Goal: Check status: Check status

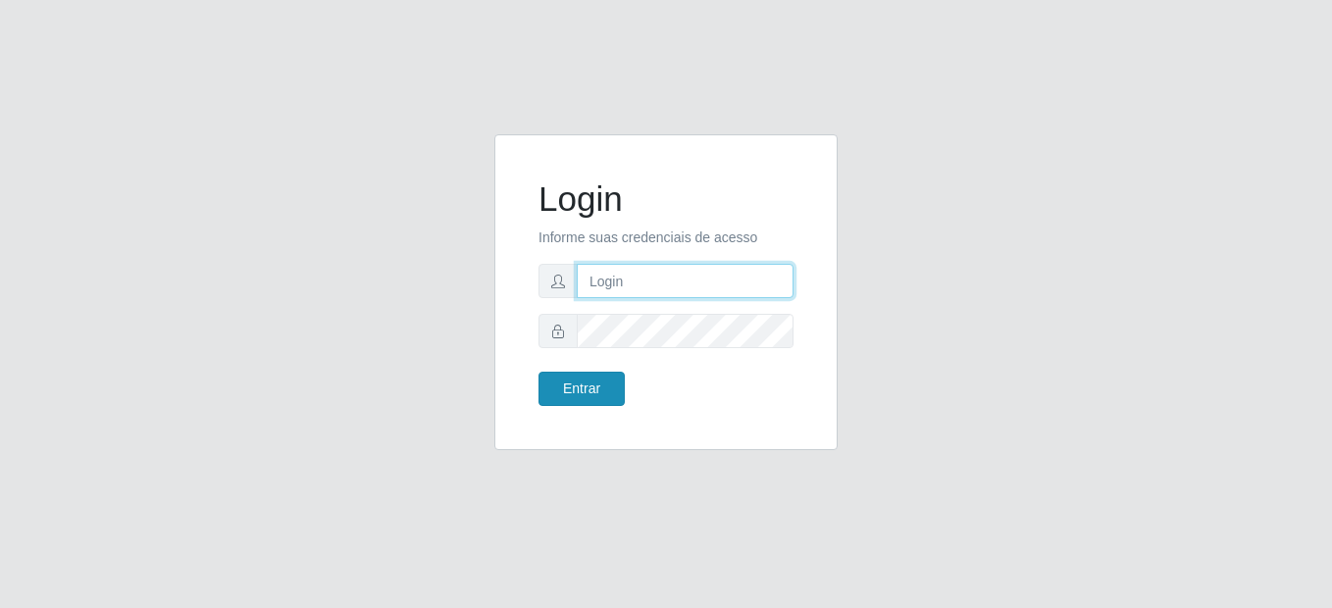
type input "mariabemais@B8"
click at [559, 381] on button "Entrar" at bounding box center [582, 389] width 86 height 34
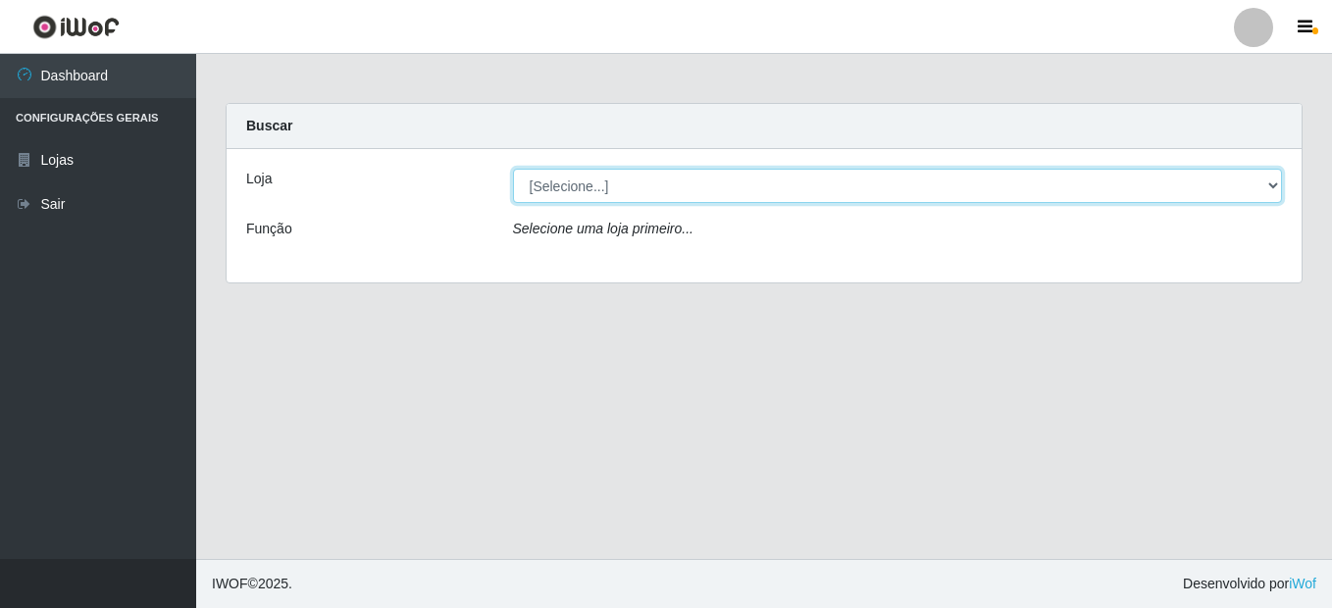
click at [842, 174] on select "[Selecione...] Bemais Supermercados - B8 [PERSON_NAME]" at bounding box center [898, 186] width 770 height 34
select select "413"
click at [513, 169] on select "[Selecione...] Bemais Supermercados - B8 [PERSON_NAME]" at bounding box center [898, 186] width 770 height 34
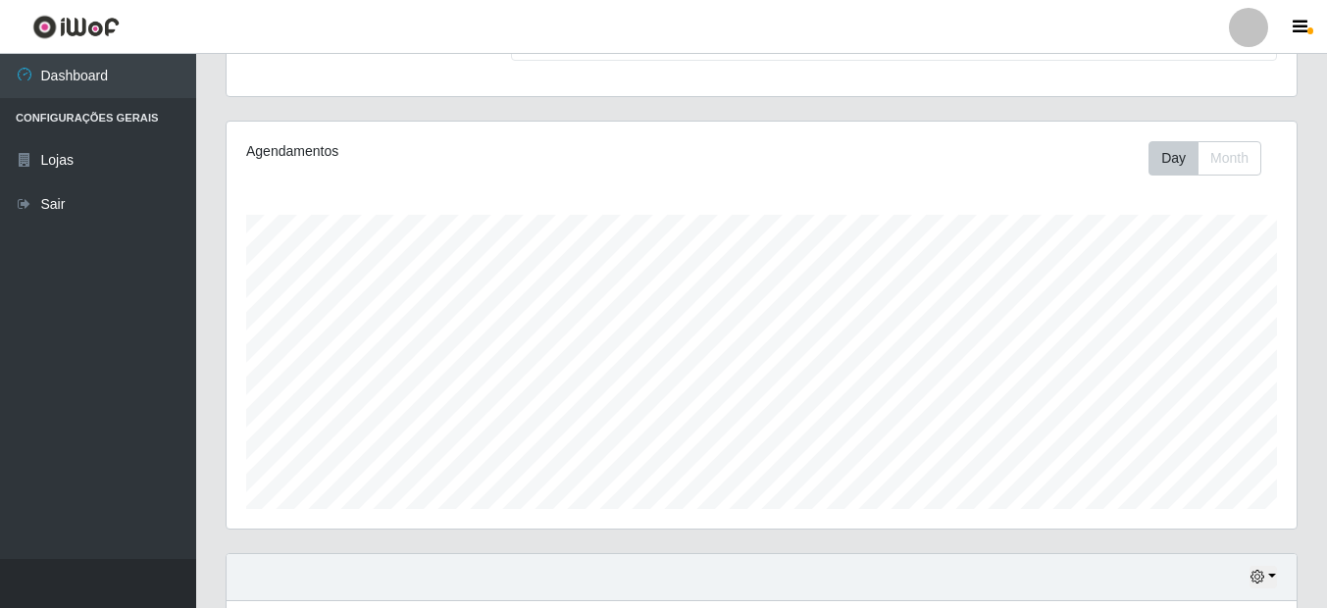
scroll to position [196, 0]
click at [1264, 579] on icon "button" at bounding box center [1258, 573] width 14 height 14
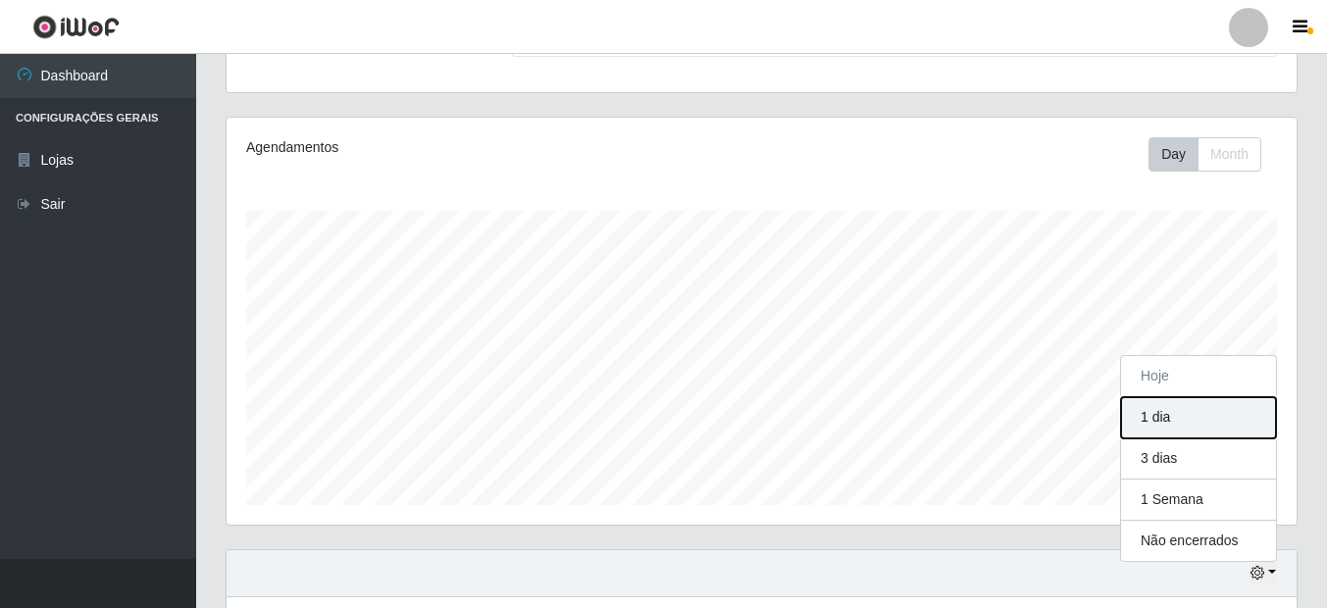
click at [1184, 426] on button "1 dia" at bounding box center [1198, 417] width 155 height 41
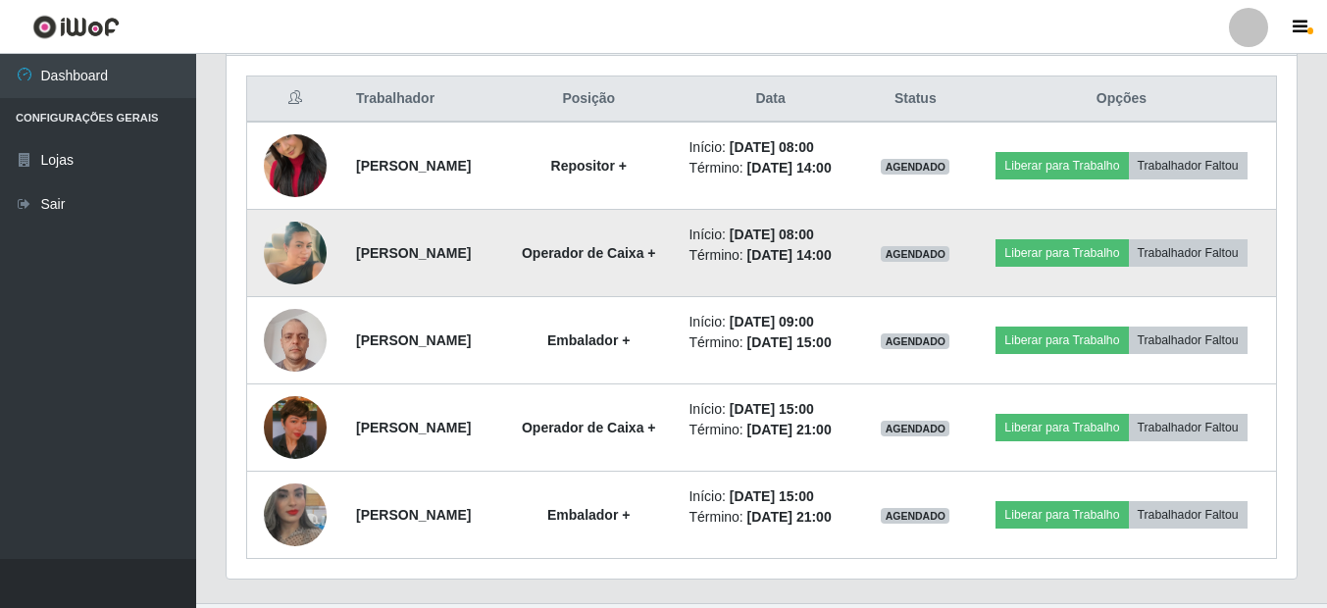
scroll to position [836, 0]
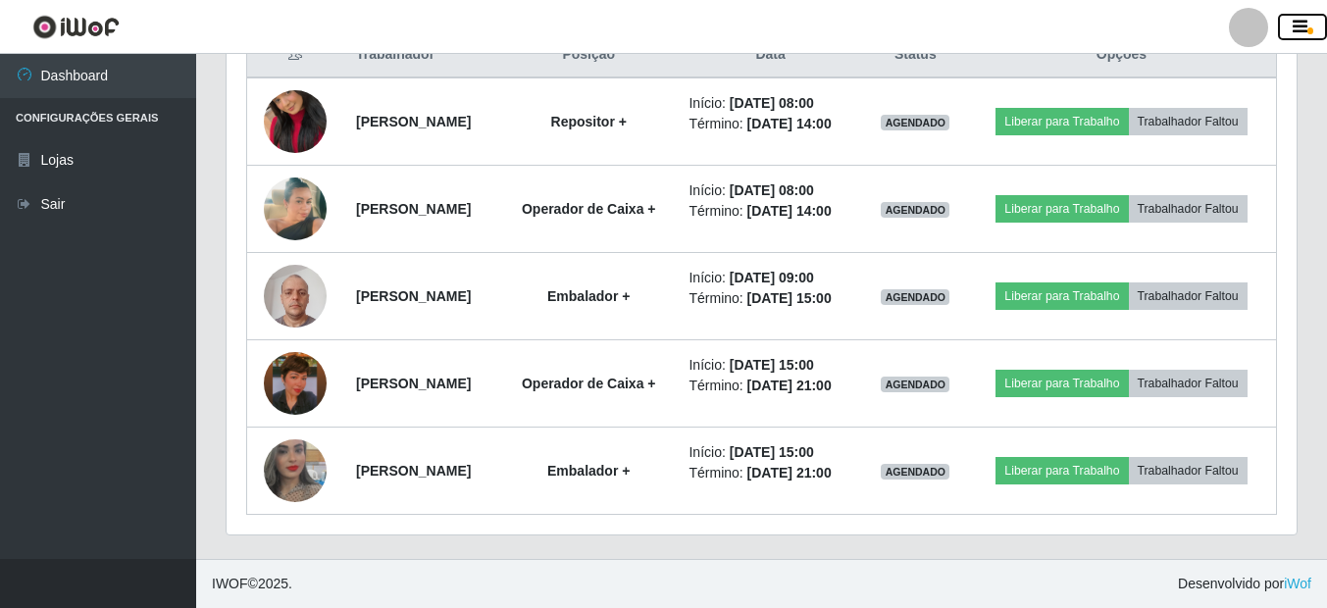
click at [1298, 32] on icon "button" at bounding box center [1300, 28] width 15 height 18
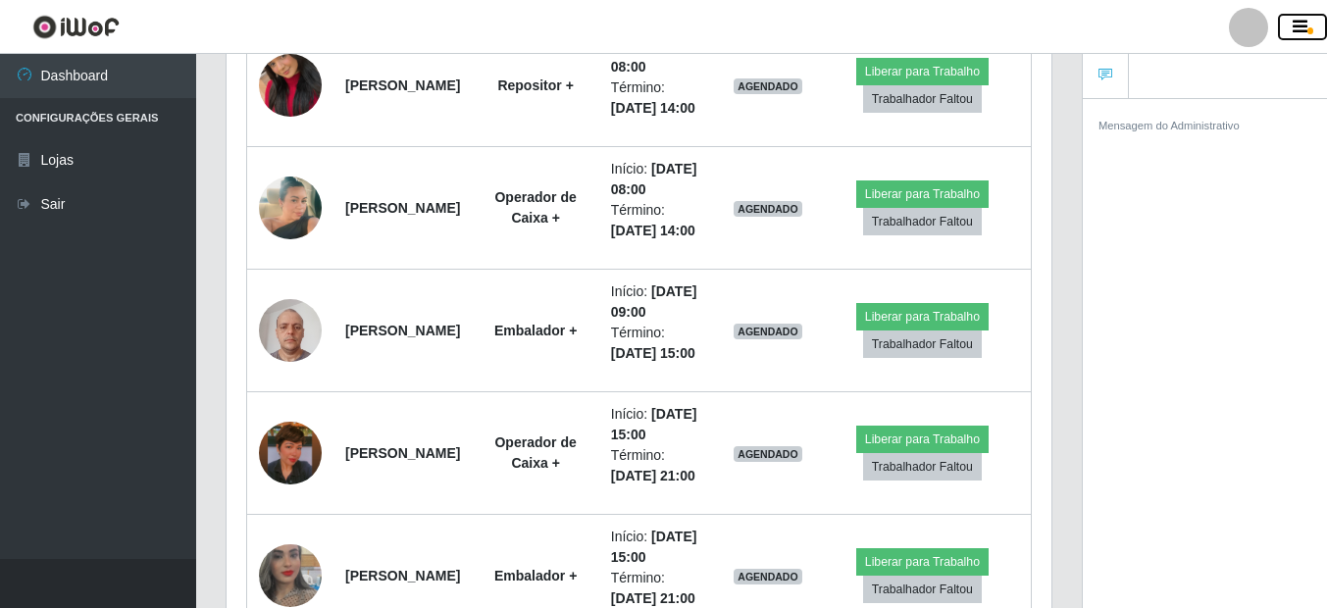
scroll to position [980729, 980311]
click at [1288, 33] on button "button" at bounding box center [1302, 27] width 49 height 27
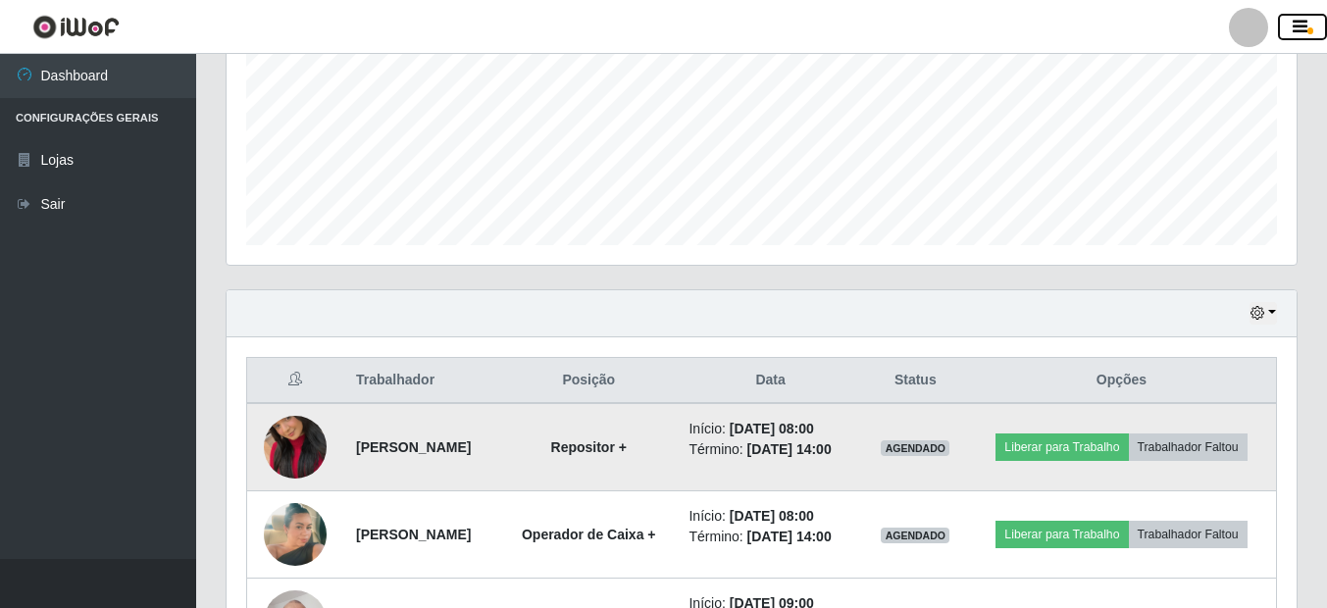
scroll to position [443, 0]
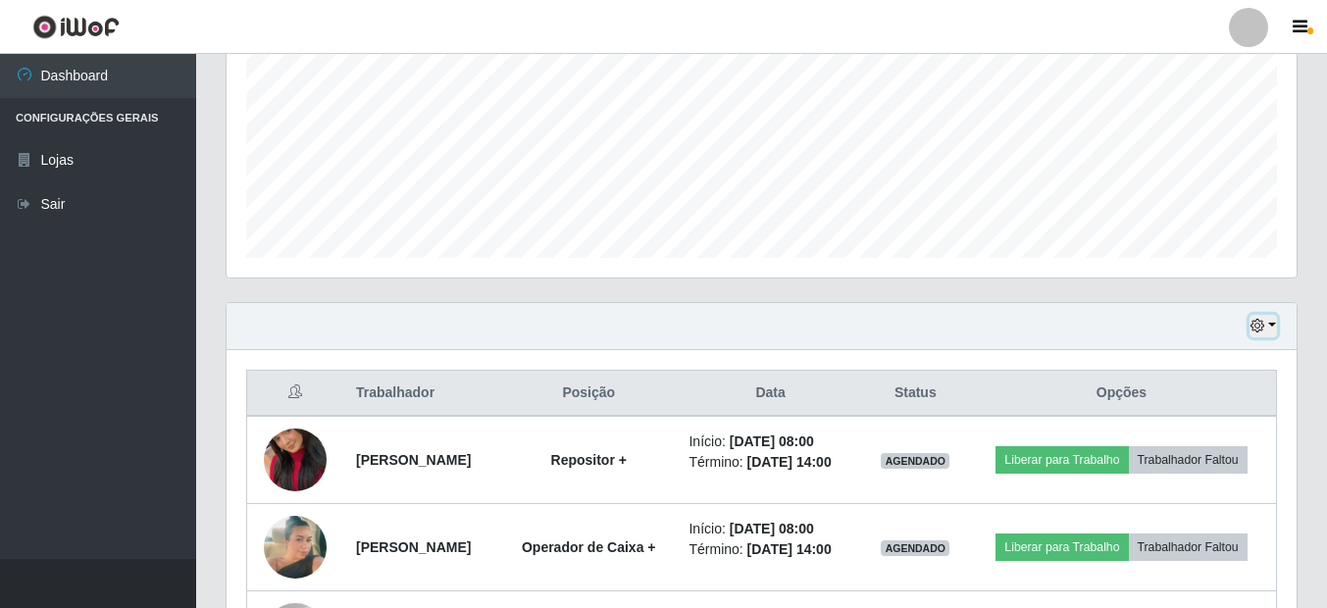
click at [1259, 328] on icon "button" at bounding box center [1258, 326] width 14 height 14
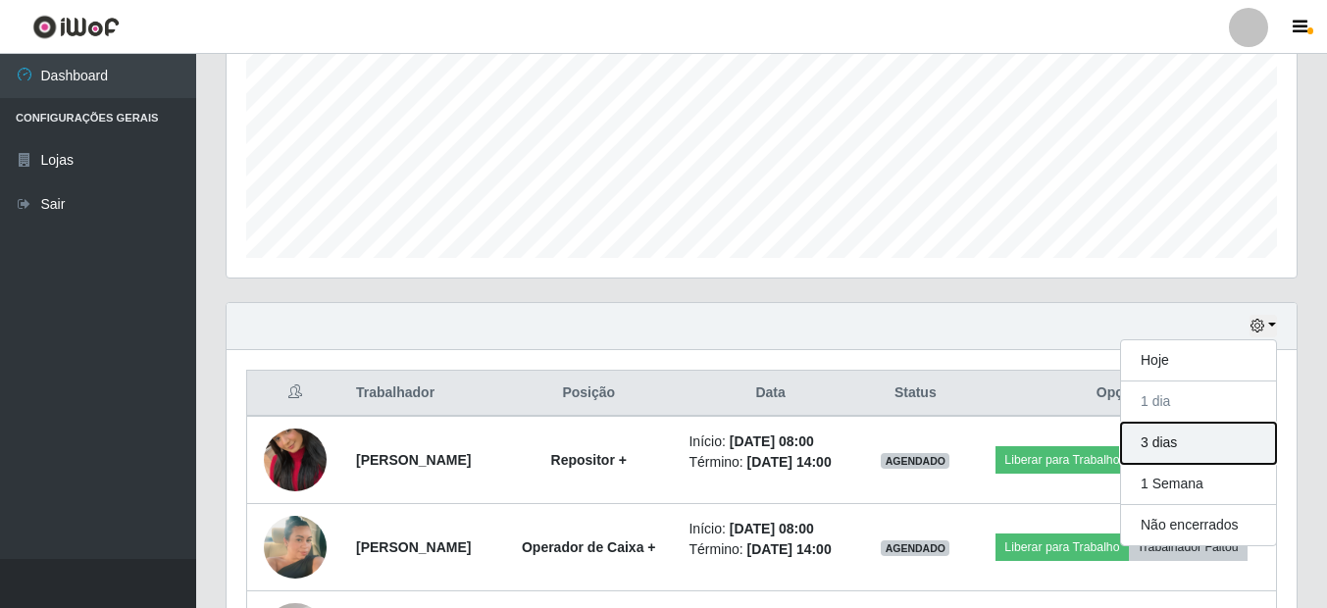
click at [1166, 439] on button "3 dias" at bounding box center [1198, 443] width 155 height 41
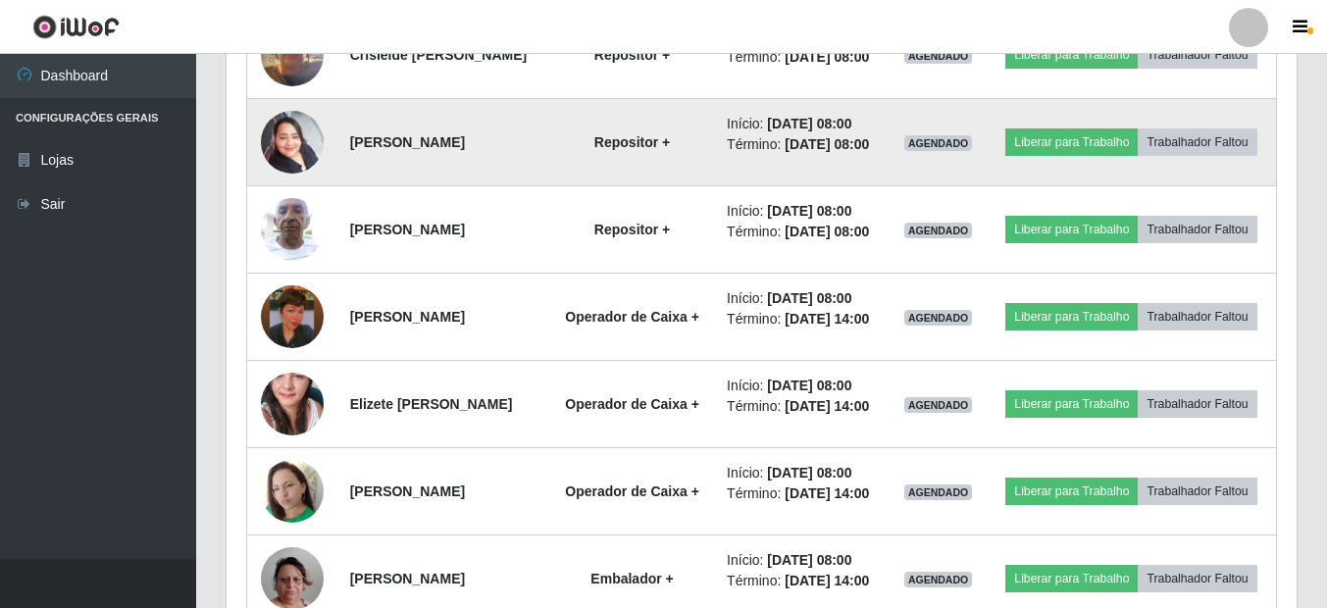
scroll to position [1326, 0]
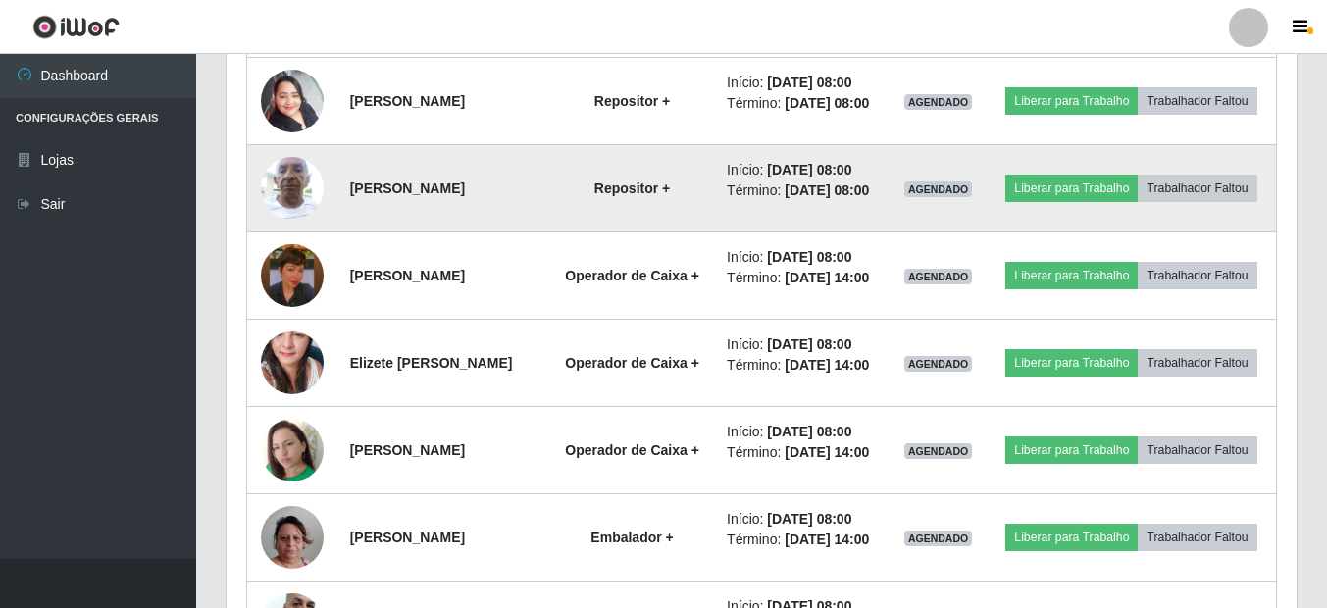
click at [307, 230] on img at bounding box center [292, 187] width 63 height 83
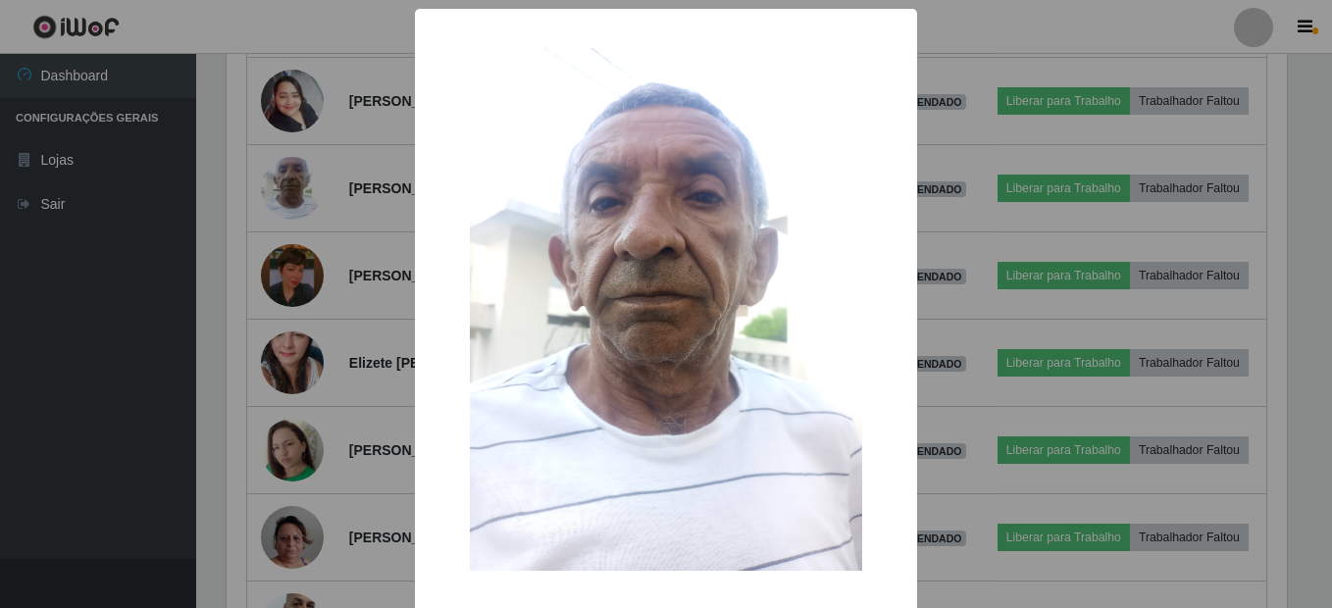
click at [345, 369] on div "× OK Cancel" at bounding box center [666, 304] width 1332 height 608
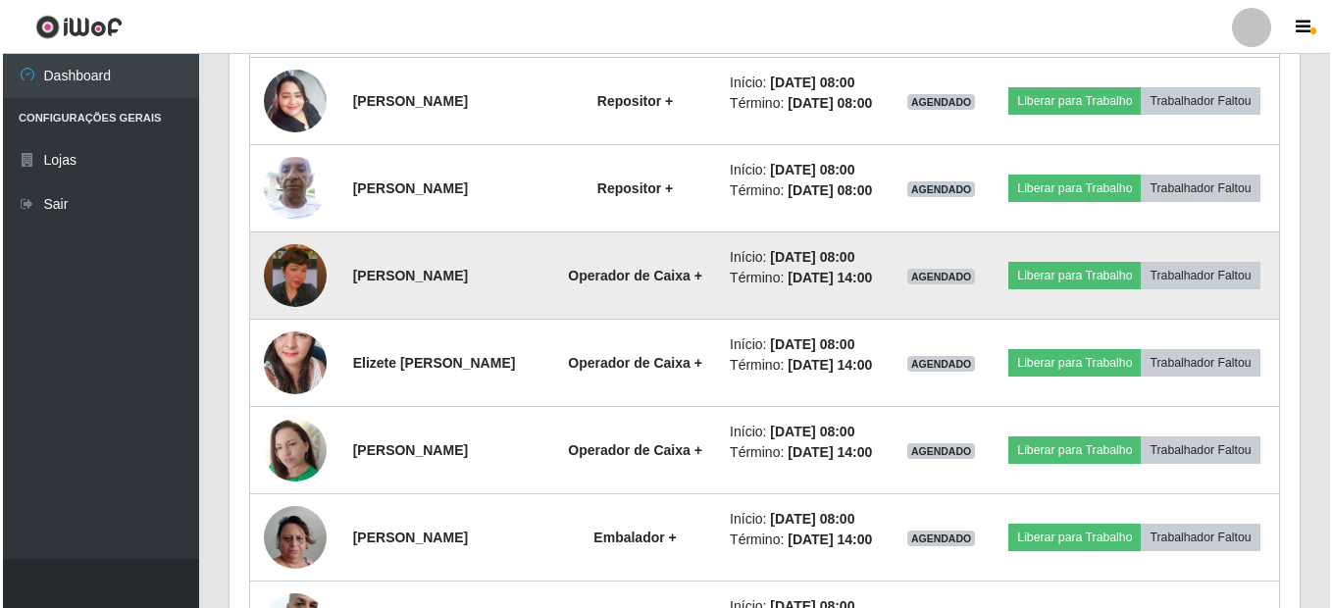
scroll to position [407, 1070]
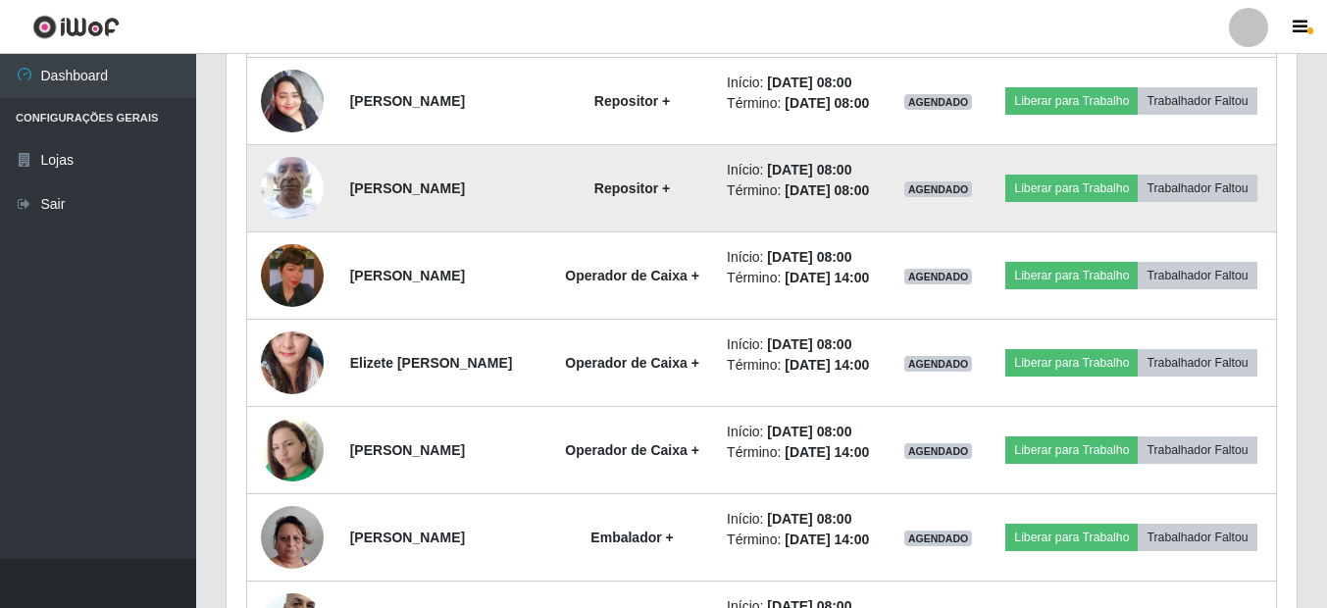
click at [271, 230] on img at bounding box center [292, 187] width 63 height 83
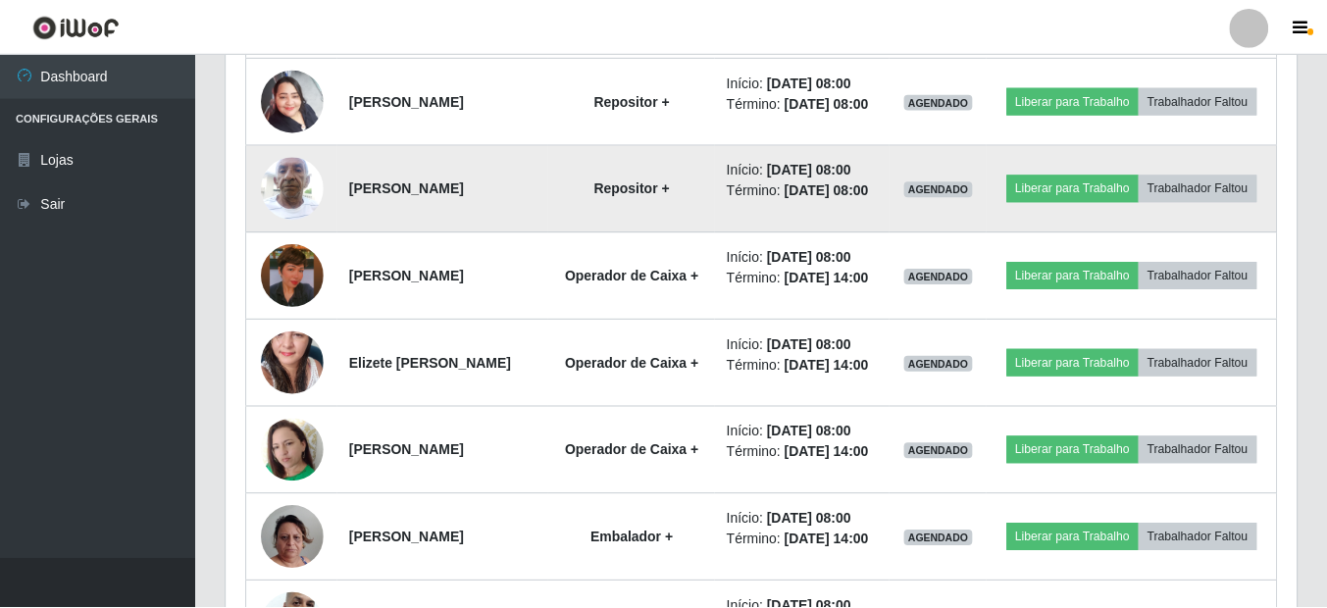
scroll to position [407, 1061]
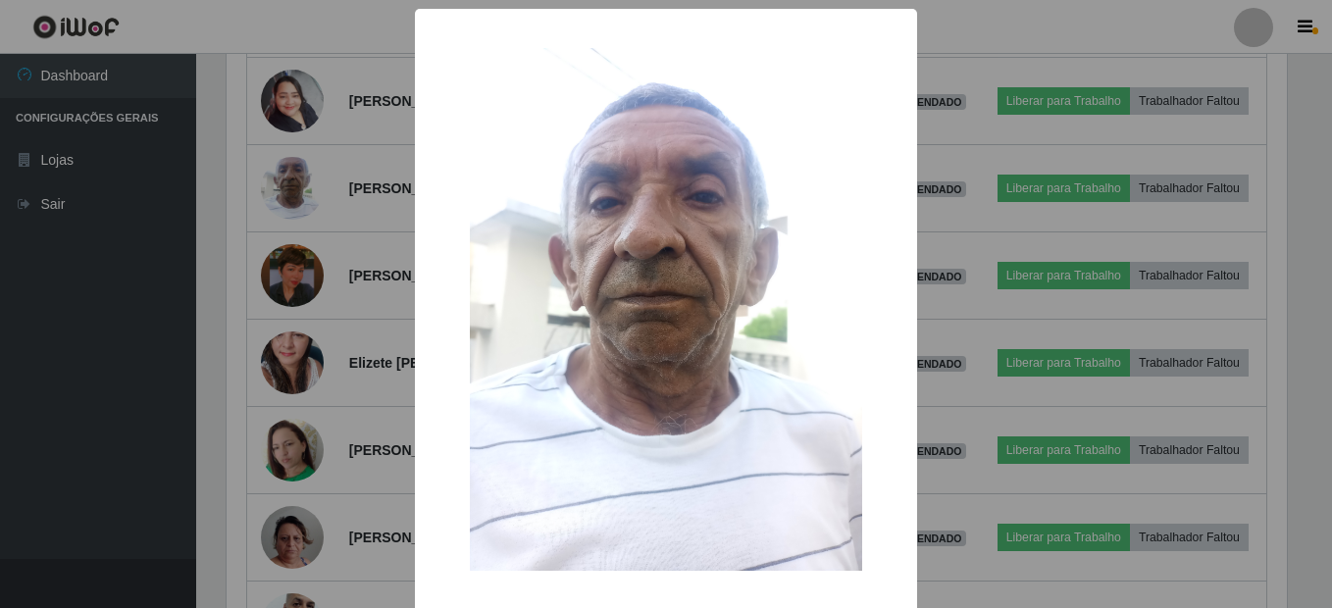
click at [346, 296] on div "× OK Cancel" at bounding box center [666, 304] width 1332 height 608
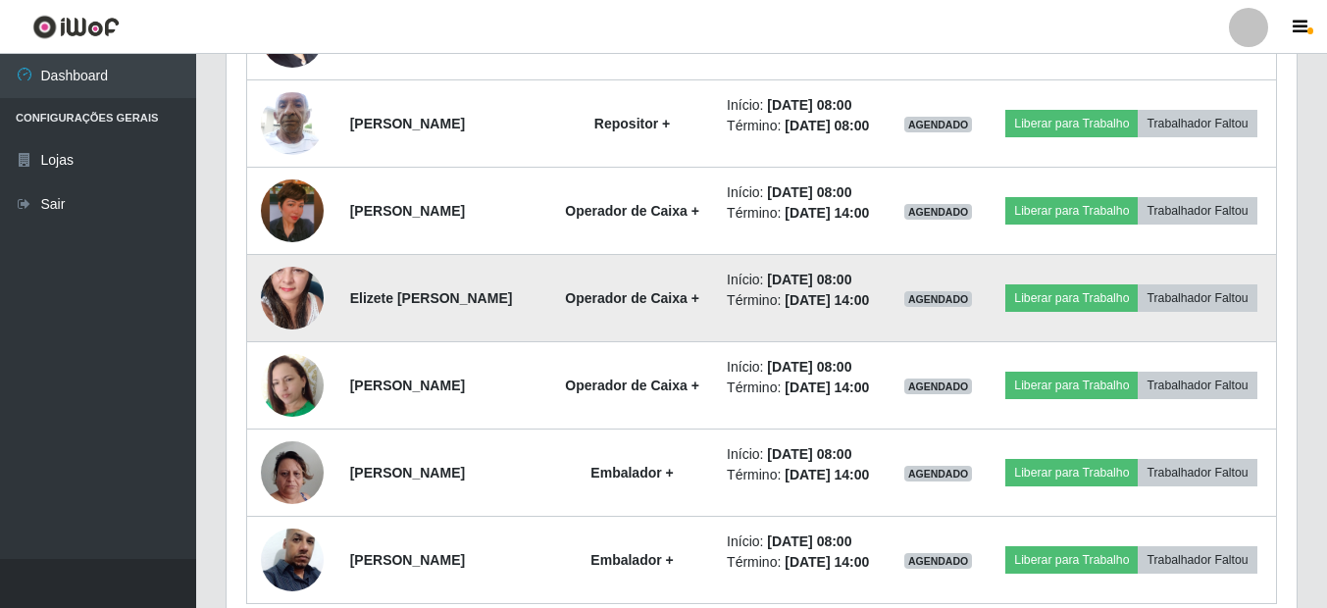
scroll to position [1425, 0]
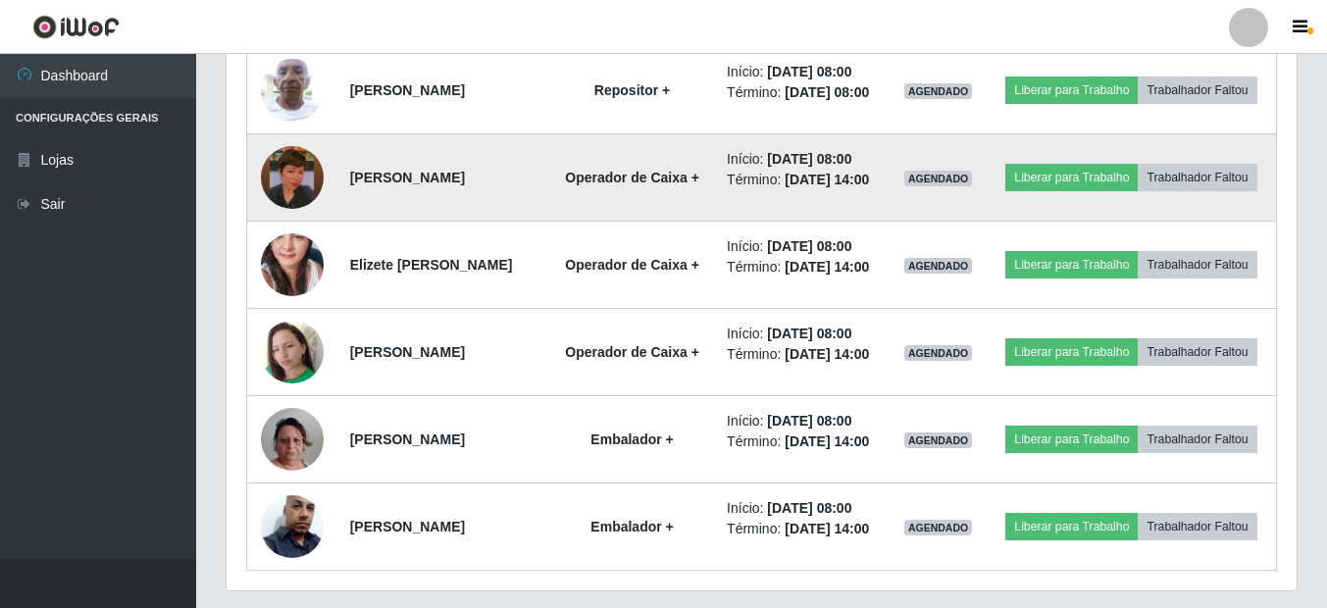
click at [305, 234] on img at bounding box center [292, 178] width 63 height 112
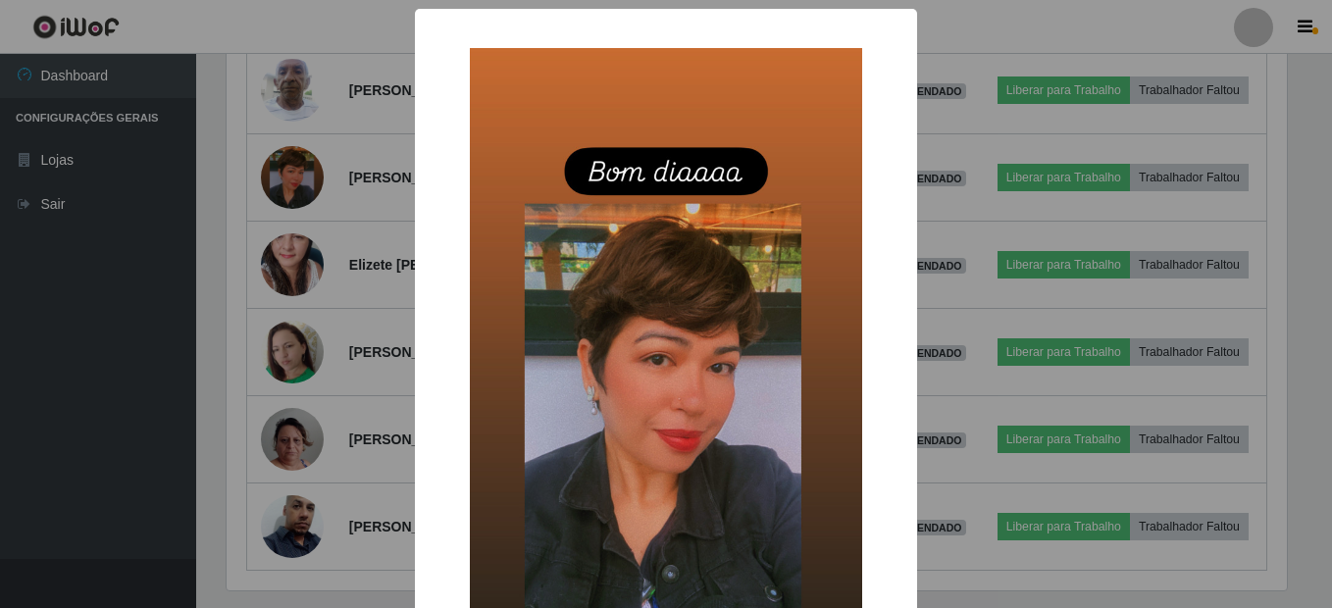
click at [288, 291] on div "× OK Cancel" at bounding box center [666, 304] width 1332 height 608
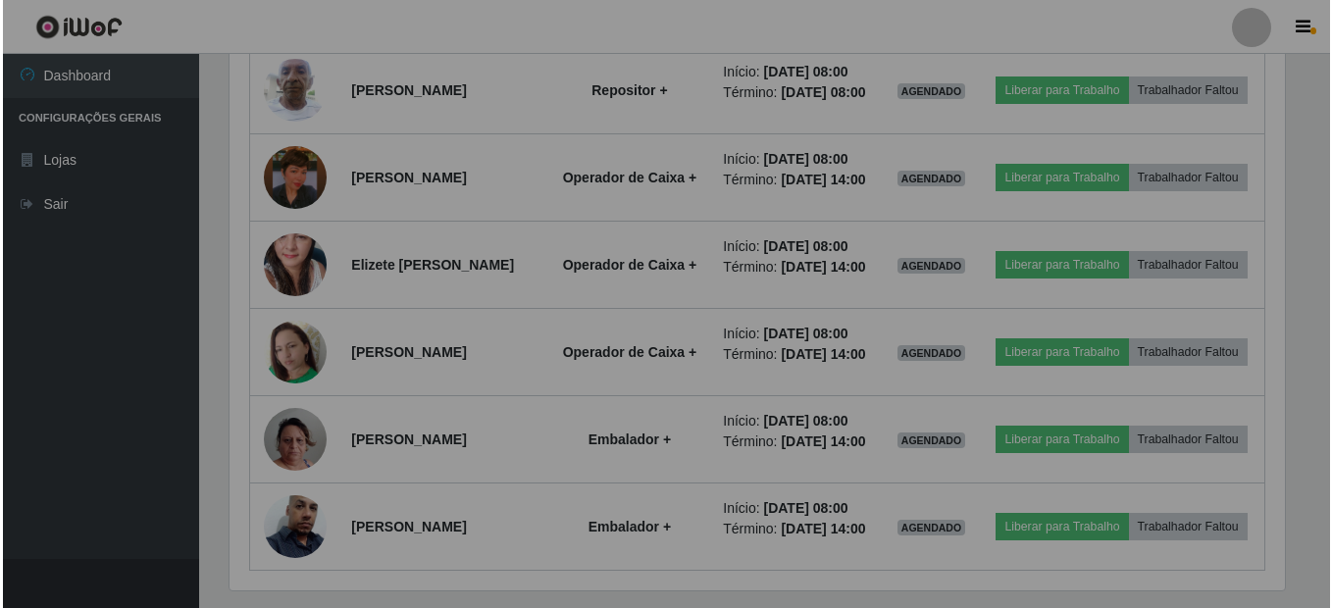
scroll to position [407, 1070]
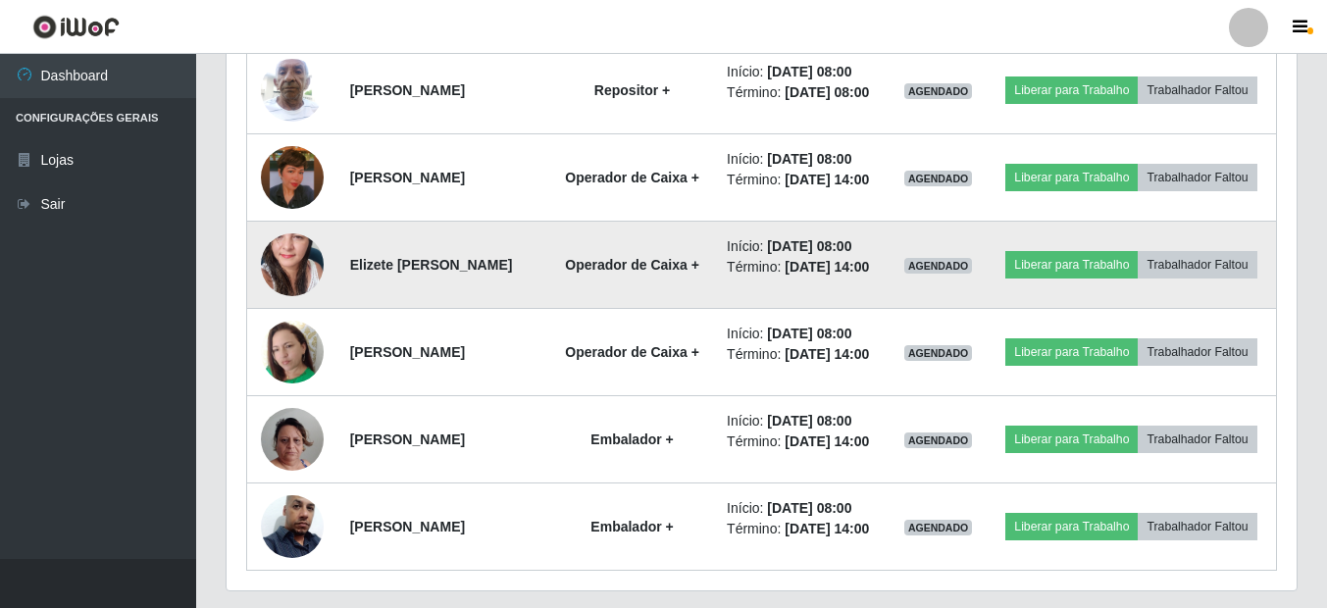
click at [303, 331] on img at bounding box center [292, 264] width 63 height 132
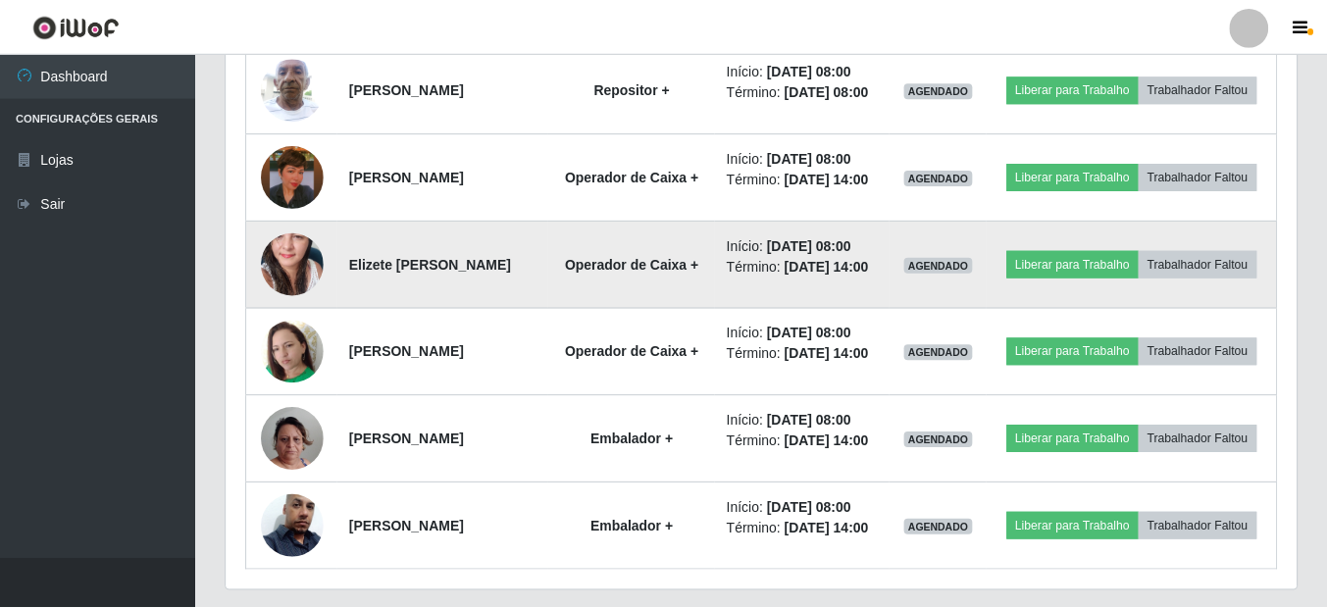
scroll to position [407, 1061]
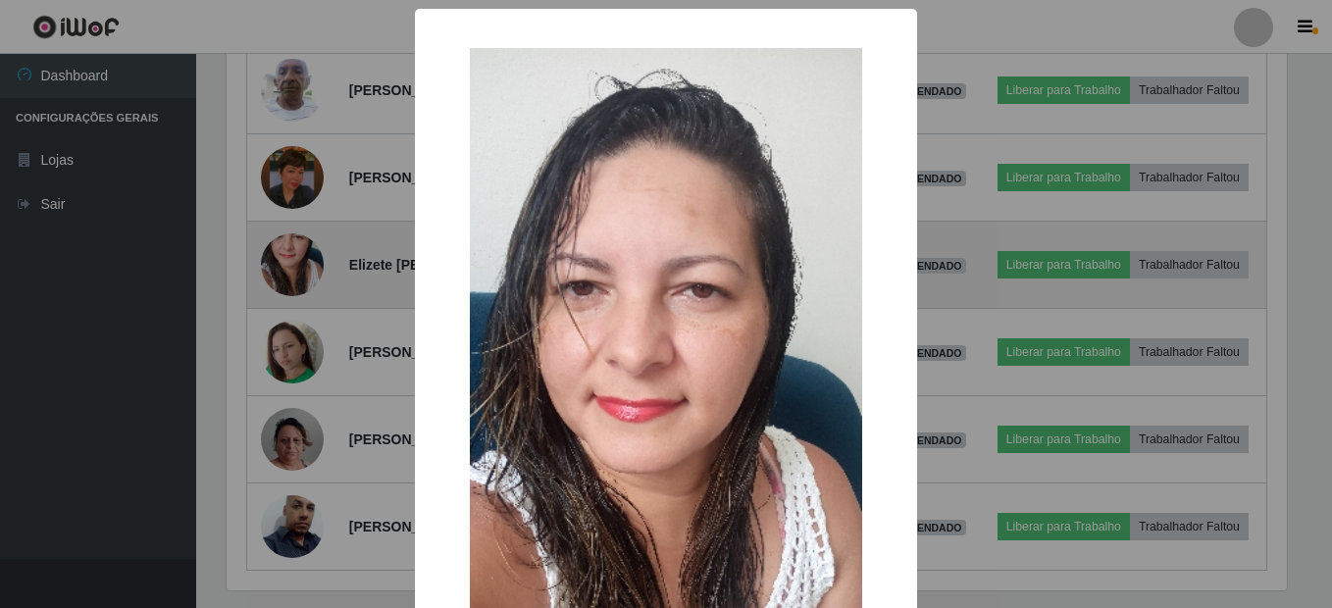
click at [303, 399] on div "× OK Cancel" at bounding box center [666, 304] width 1332 height 608
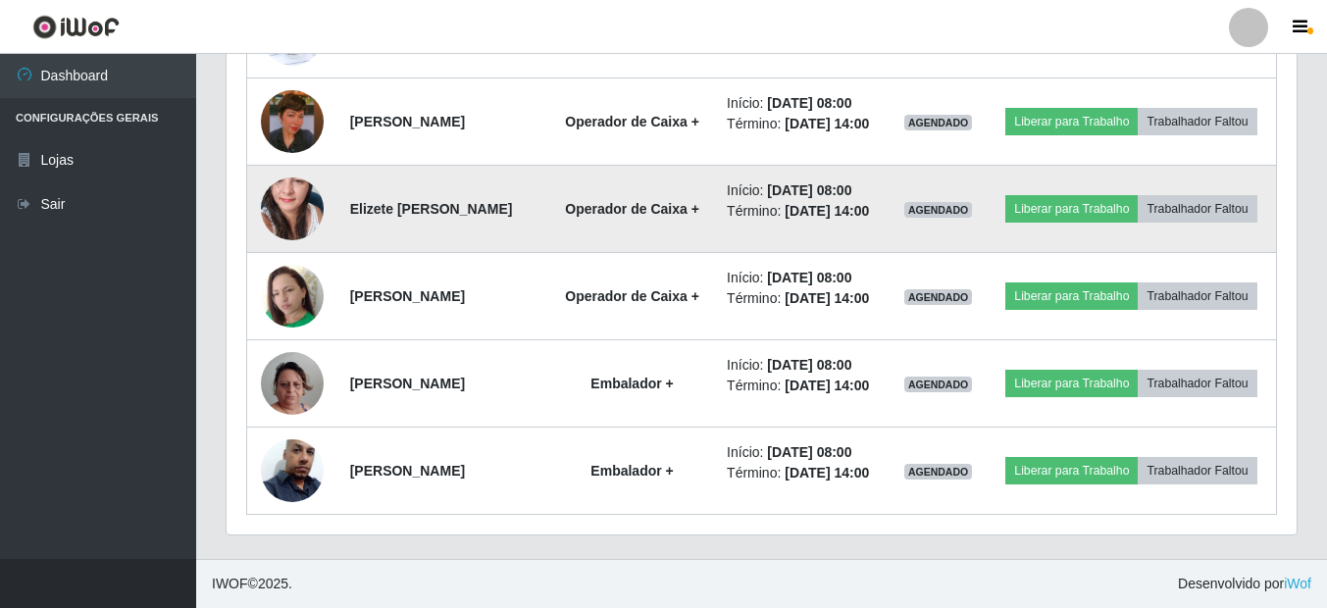
scroll to position [1523, 0]
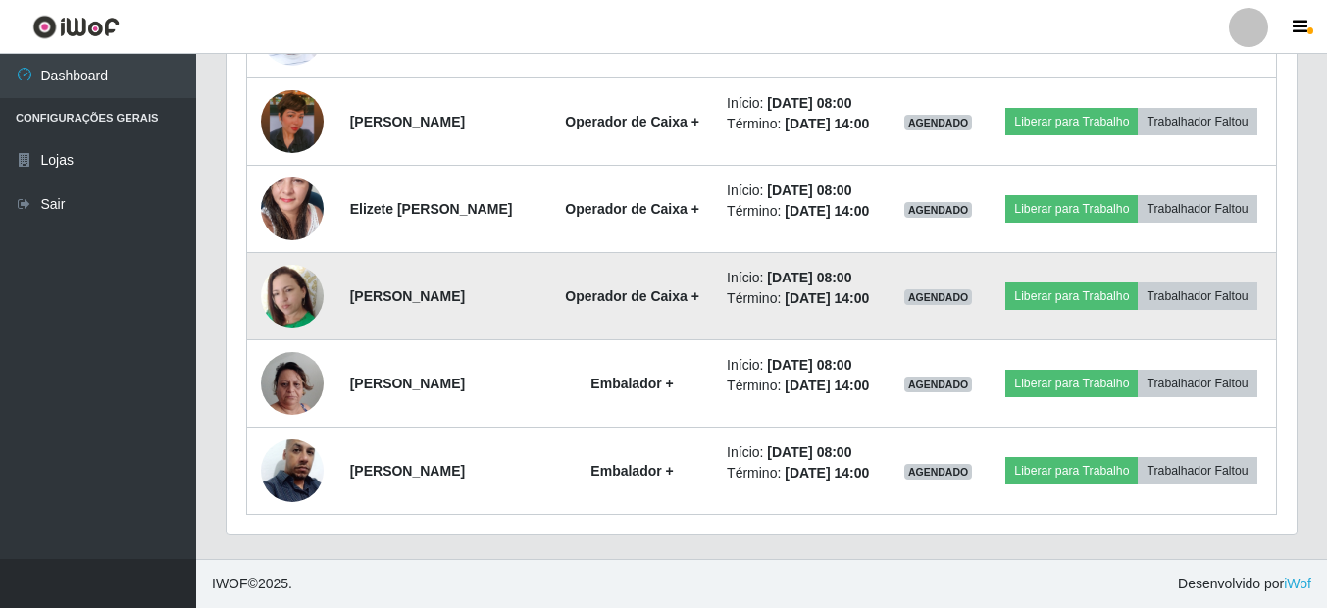
click at [280, 328] on img at bounding box center [292, 296] width 63 height 63
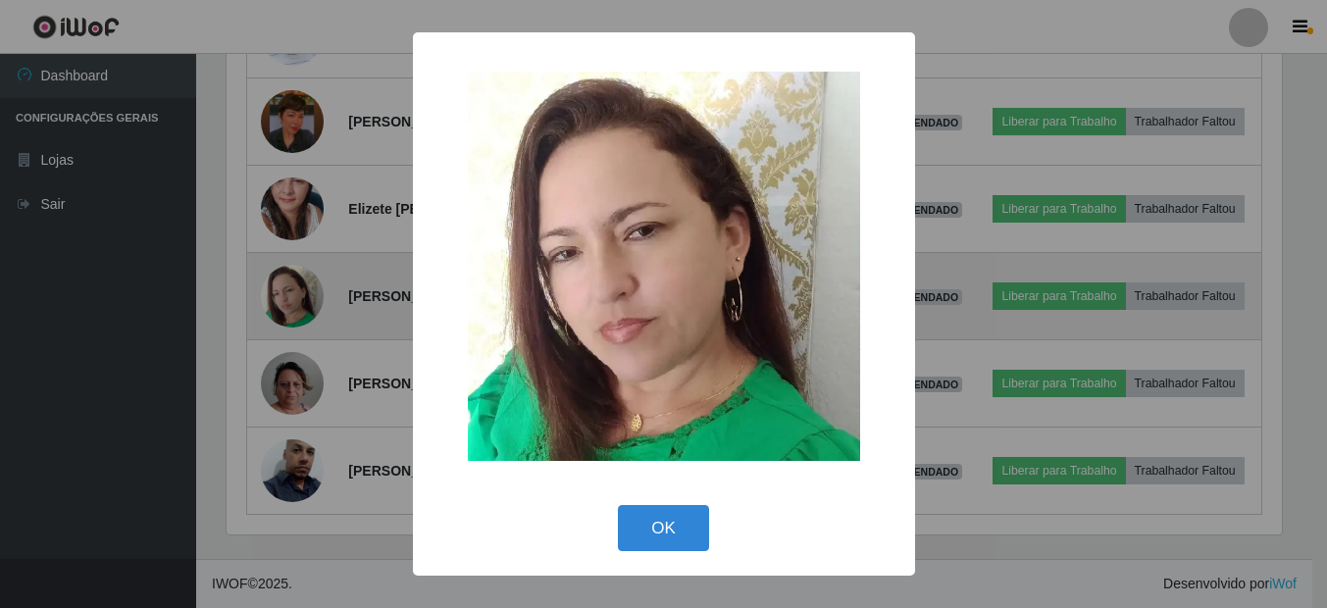
scroll to position [0, 0]
click at [280, 416] on div "× OK Cancel" at bounding box center [666, 304] width 1332 height 608
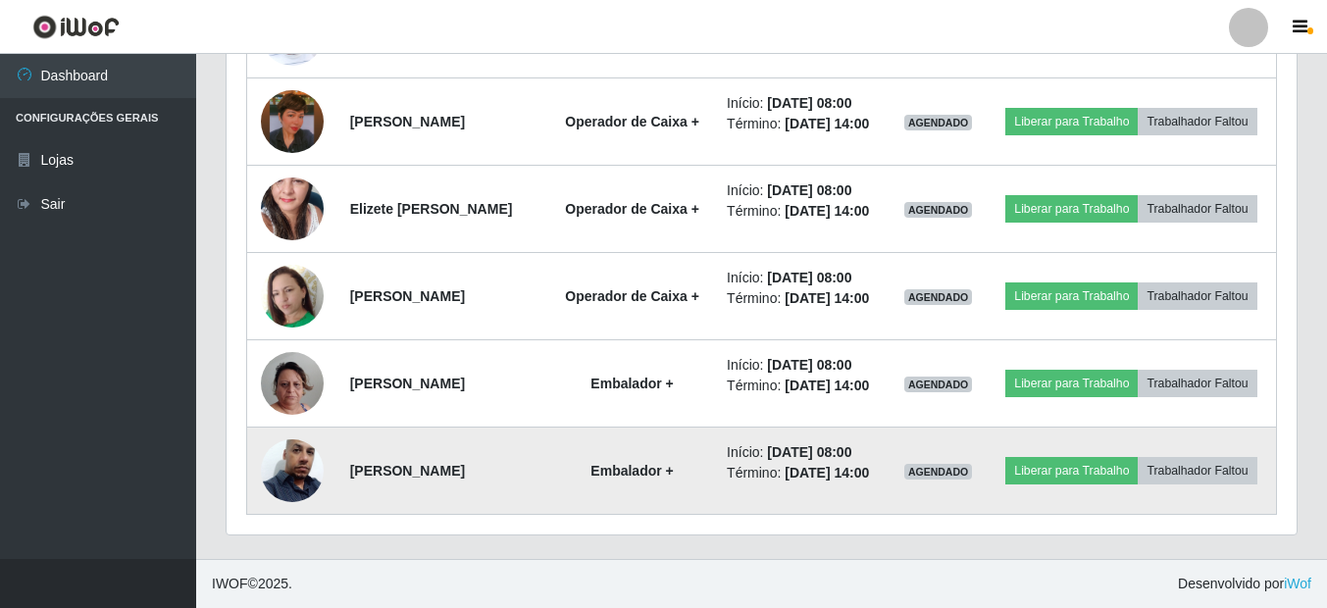
click at [304, 505] on img at bounding box center [292, 471] width 63 height 112
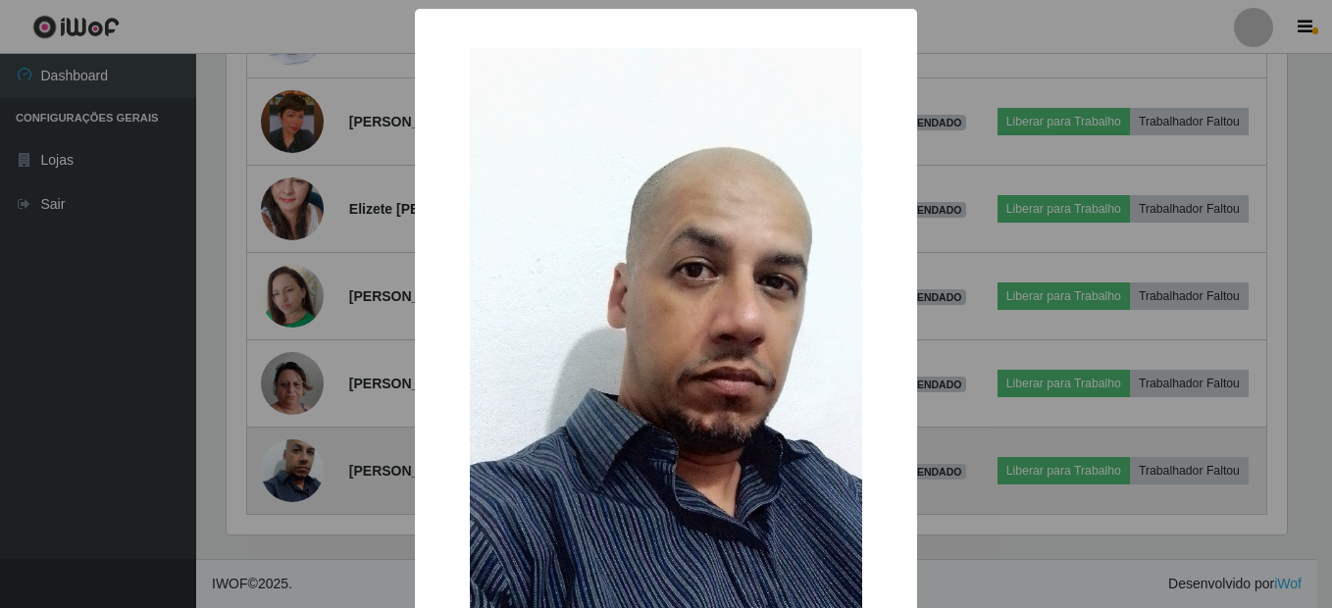
click at [304, 505] on div "× OK Cancel" at bounding box center [666, 304] width 1332 height 608
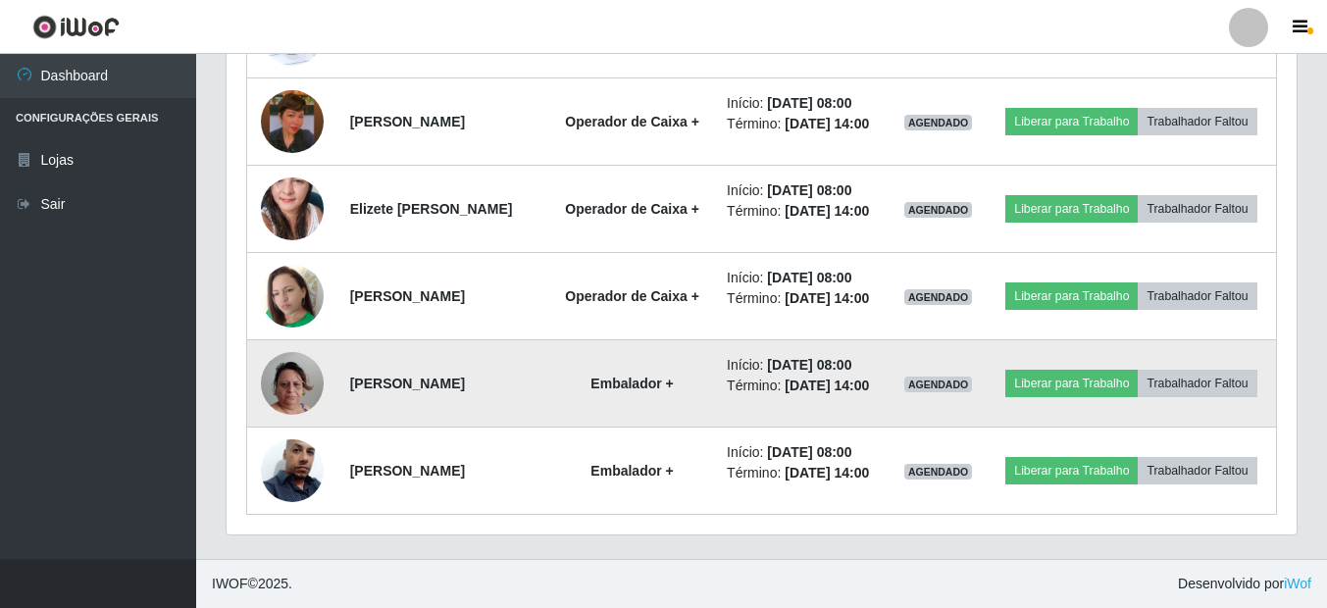
click at [299, 384] on img at bounding box center [292, 384] width 63 height 112
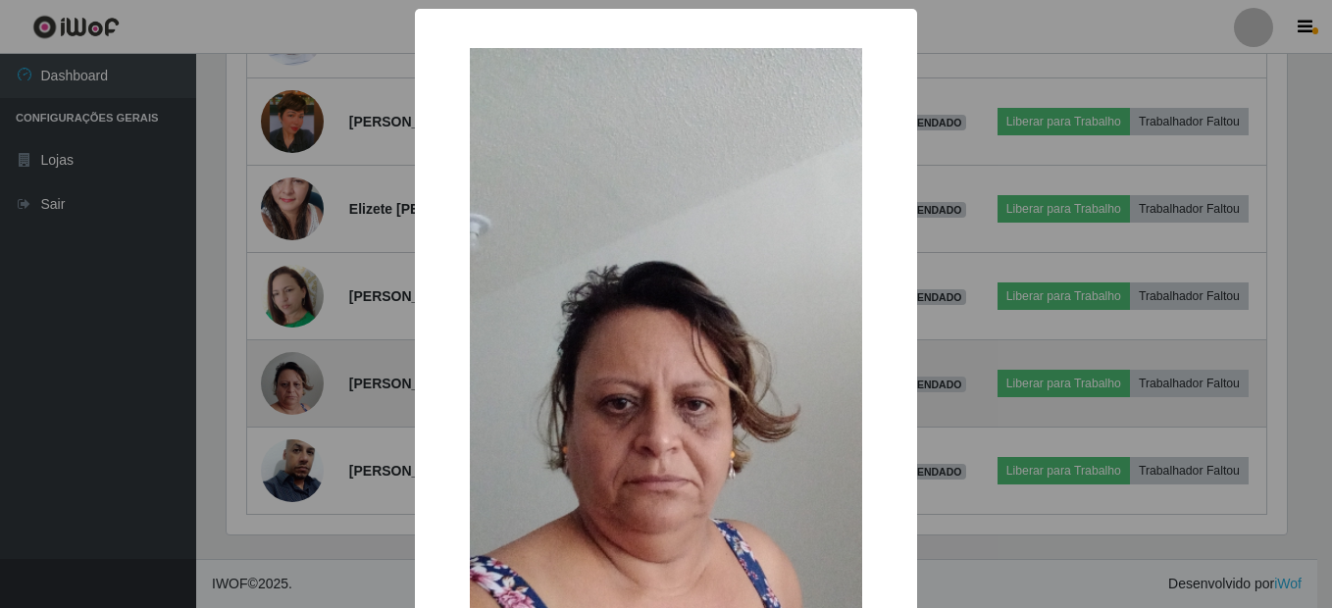
click at [299, 384] on div "× OK Cancel" at bounding box center [666, 304] width 1332 height 608
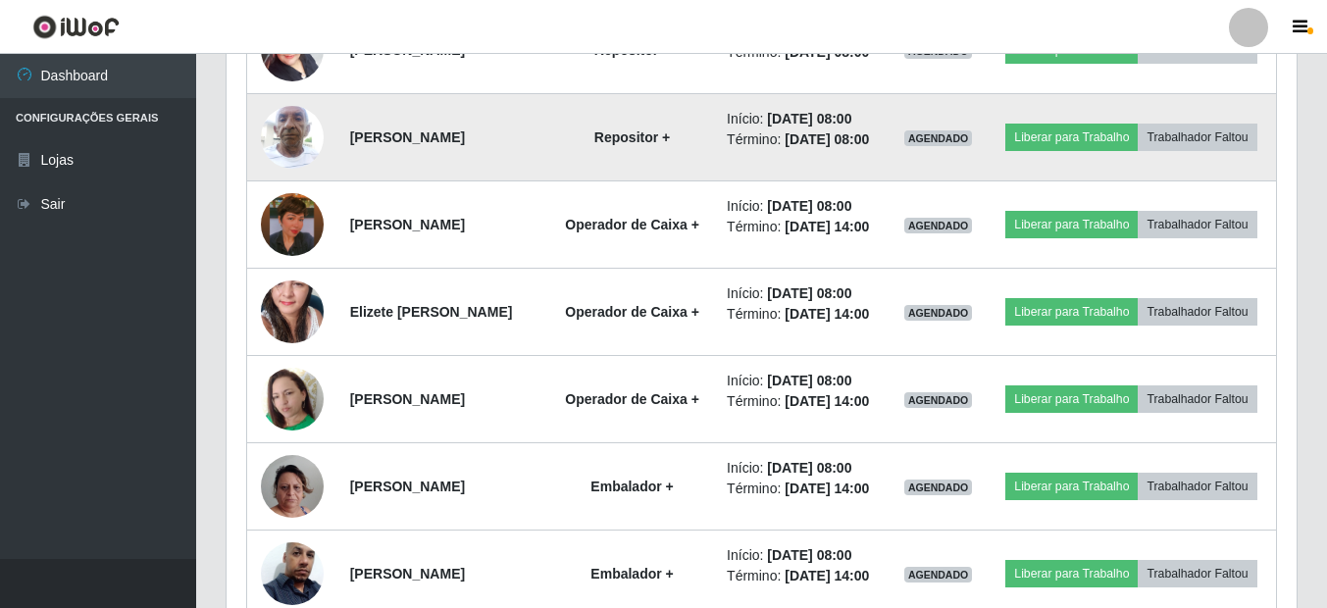
click at [299, 179] on img at bounding box center [292, 136] width 63 height 83
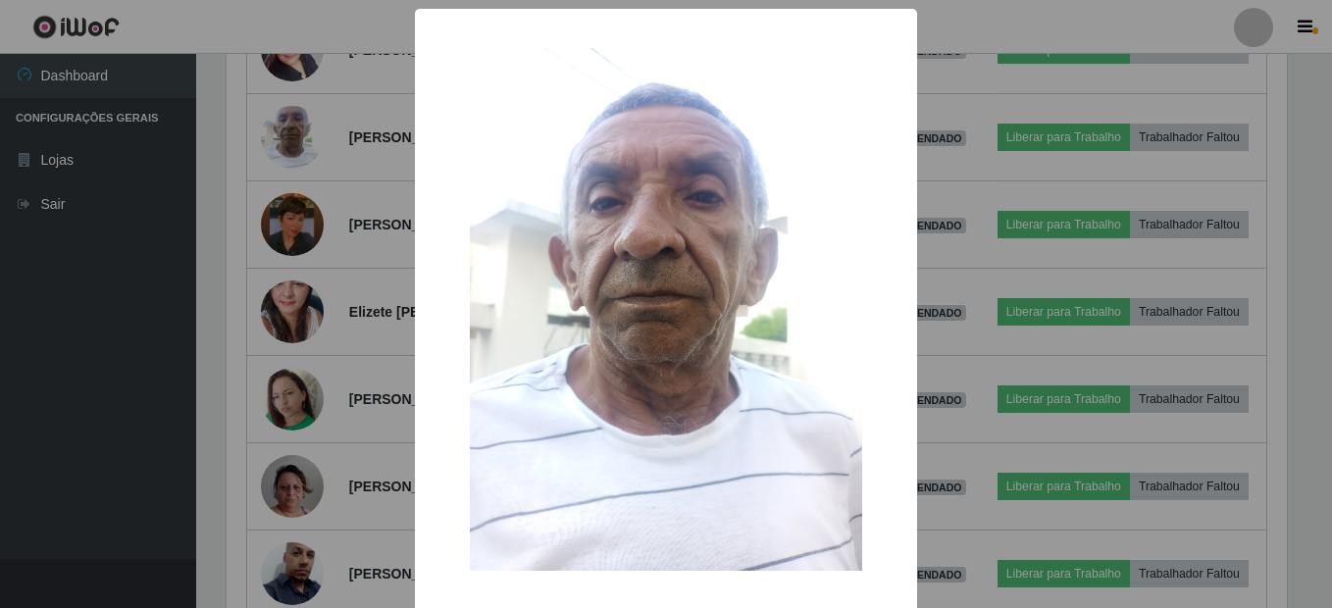
click at [315, 349] on div "× OK Cancel" at bounding box center [666, 304] width 1332 height 608
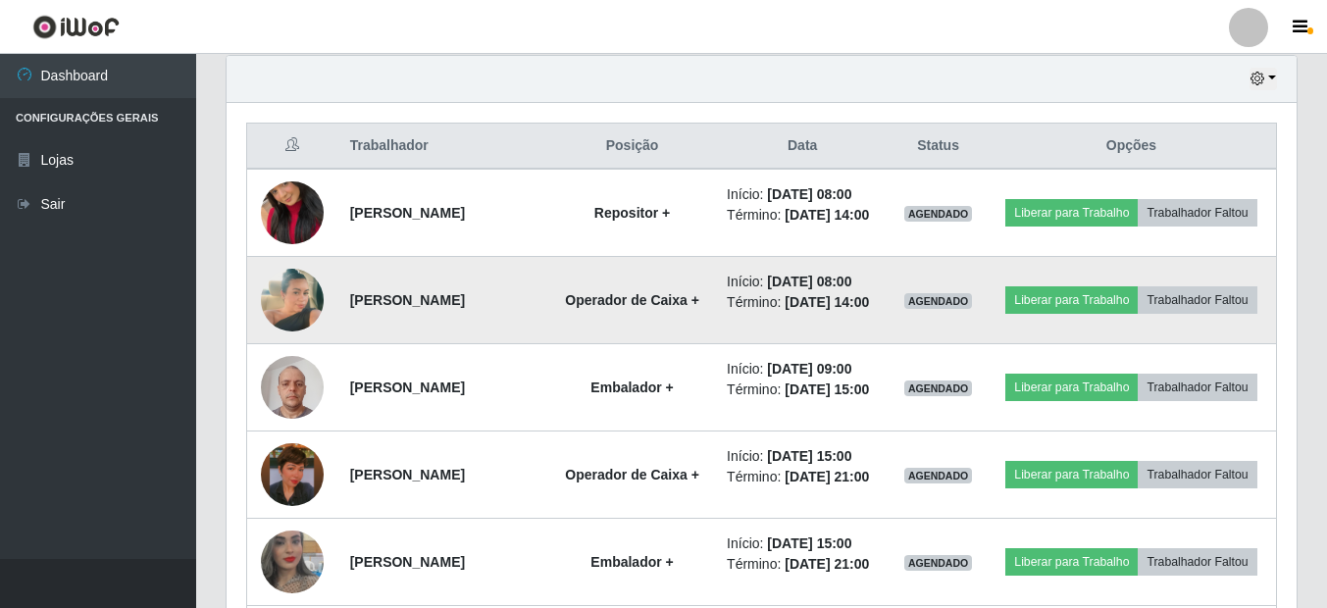
click at [291, 332] on img at bounding box center [292, 300] width 63 height 112
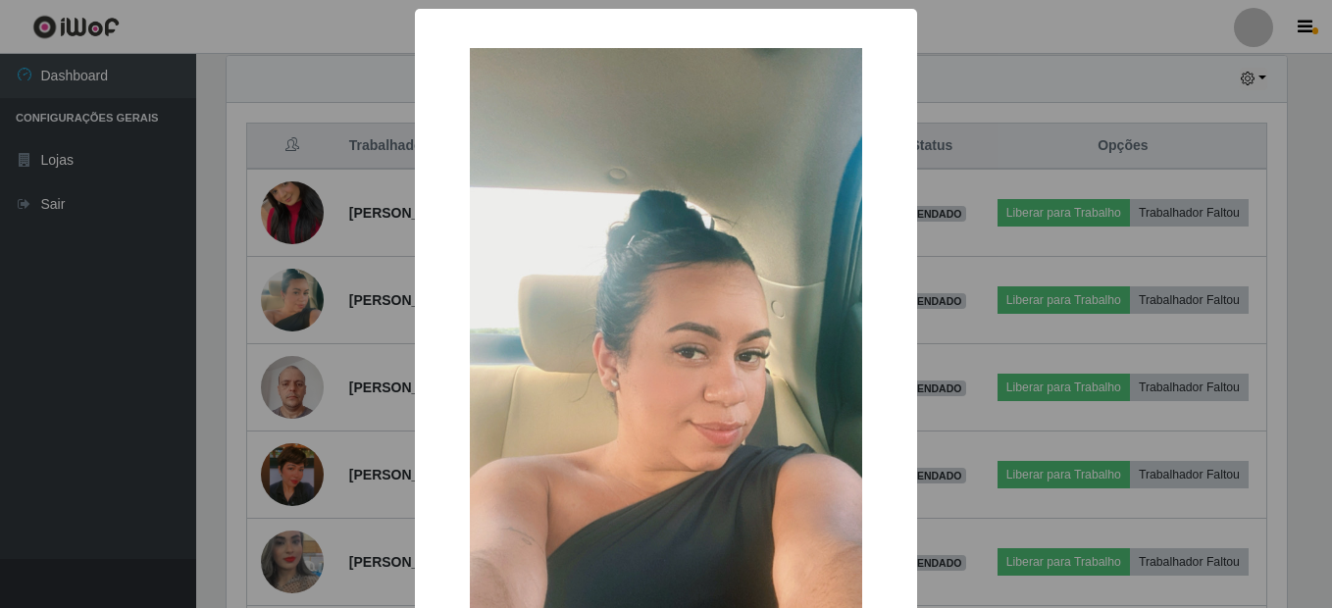
click at [290, 336] on div "× OK Cancel" at bounding box center [666, 304] width 1332 height 608
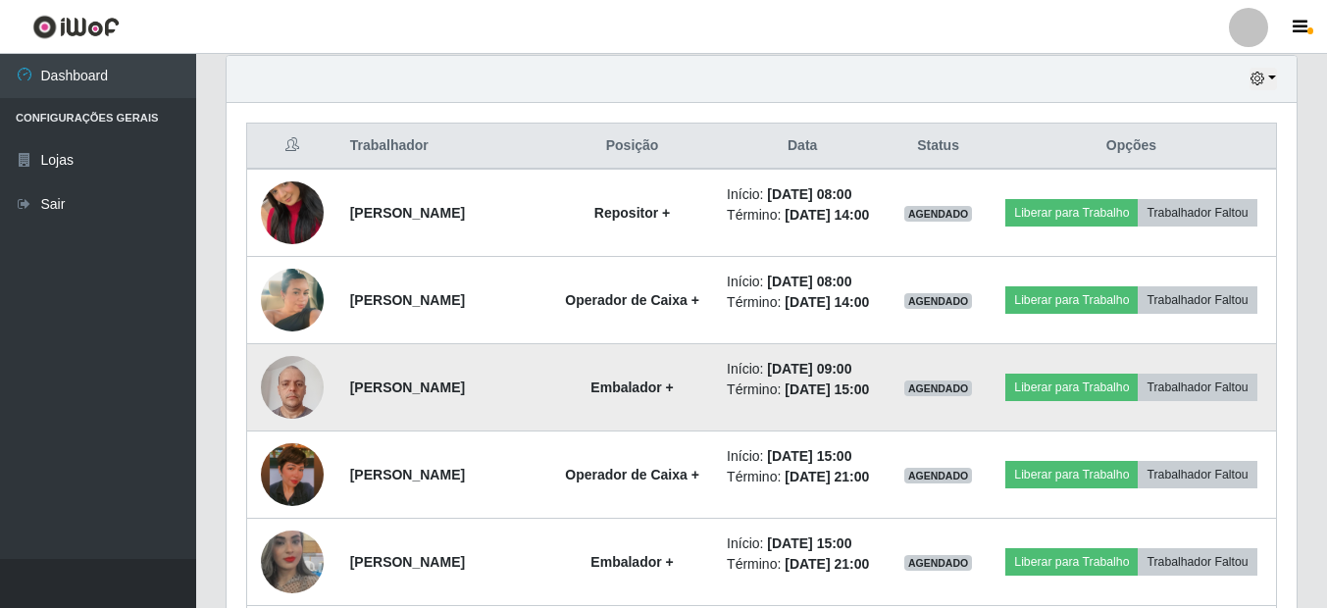
click at [275, 417] on img at bounding box center [292, 386] width 63 height 83
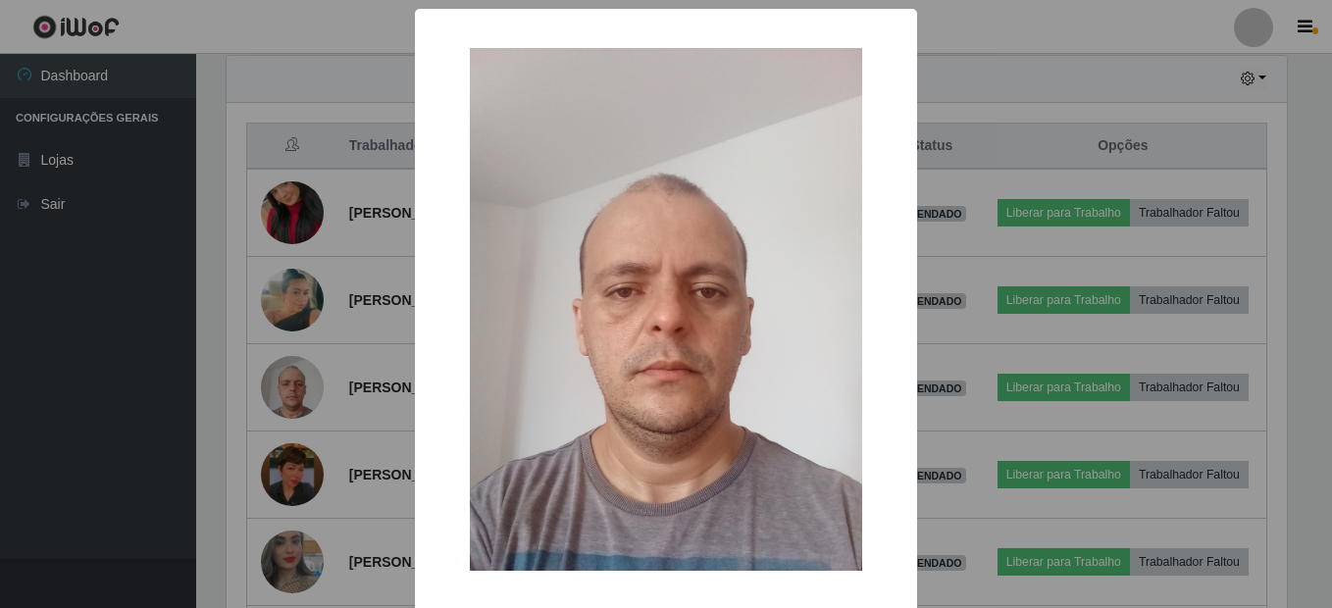
click at [322, 419] on div "× OK Cancel" at bounding box center [666, 304] width 1332 height 608
